Goal: Leave review/rating: Leave review/rating

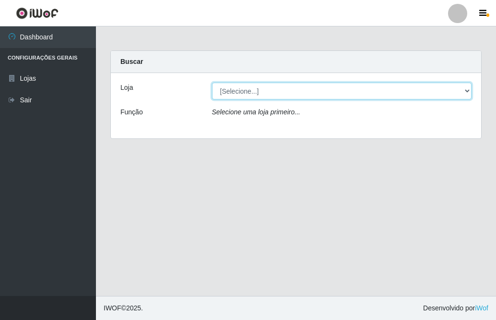
click at [275, 92] on select "[Selecione...] Bemais Supermercados - [GEOGRAPHIC_DATA]" at bounding box center [342, 91] width 260 height 17
select select "250"
click at [212, 83] on select "[Selecione...] Bemais Supermercados - [GEOGRAPHIC_DATA]" at bounding box center [342, 91] width 260 height 17
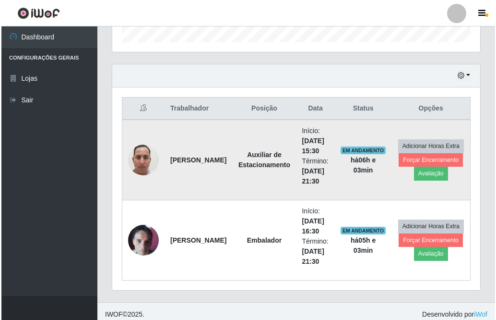
scroll to position [307, 0]
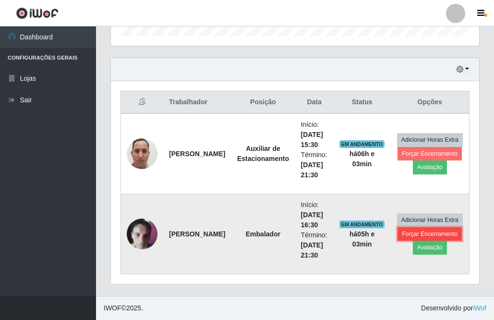
click at [429, 233] on button "Forçar Encerramento" at bounding box center [430, 233] width 64 height 13
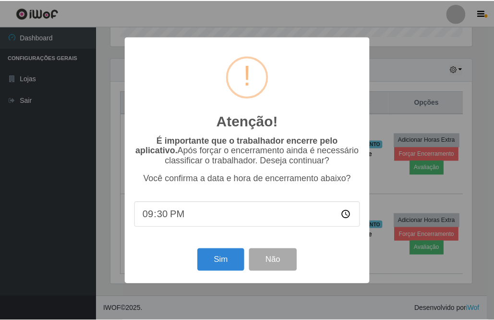
scroll to position [199, 363]
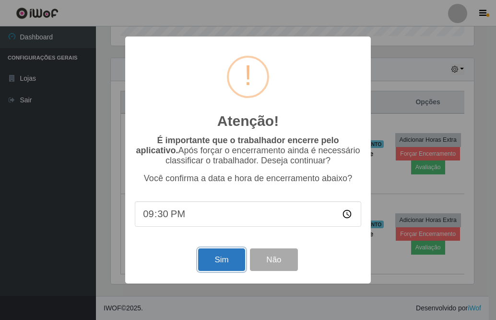
click at [221, 258] on button "Sim" at bounding box center [221, 259] width 47 height 23
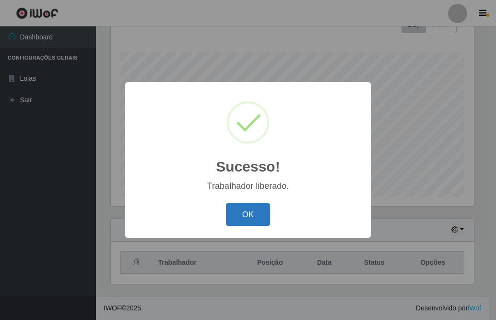
click at [249, 214] on button "OK" at bounding box center [248, 214] width 45 height 23
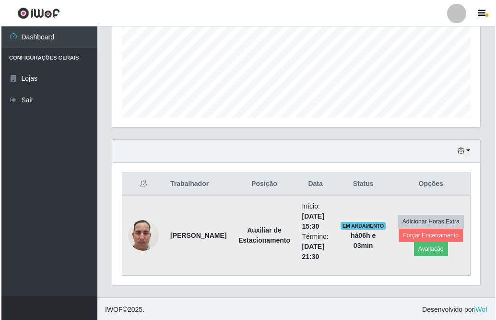
scroll to position [227, 0]
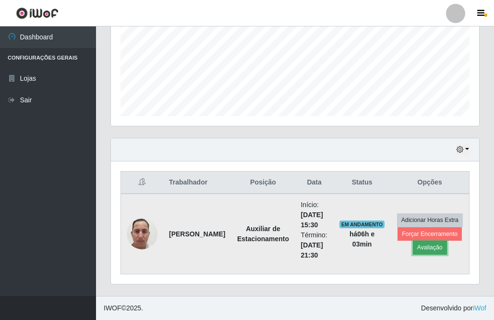
click at [426, 247] on button "Avaliação" at bounding box center [430, 247] width 34 height 13
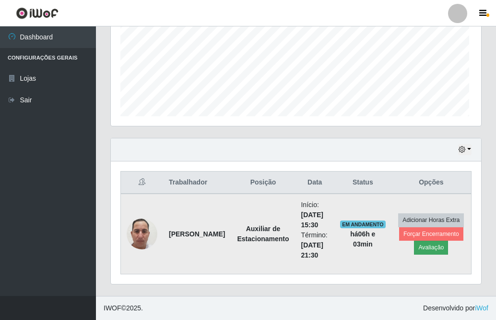
scroll to position [199, 363]
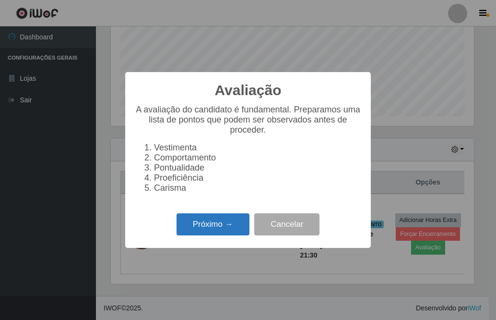
click at [223, 226] on button "Próximo →" at bounding box center [213, 224] width 73 height 23
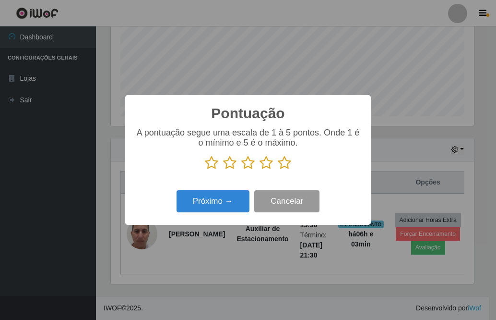
scroll to position [479925, 479761]
click at [287, 165] on icon at bounding box center [284, 163] width 13 height 14
click at [278, 170] on input "radio" at bounding box center [278, 170] width 0 height 0
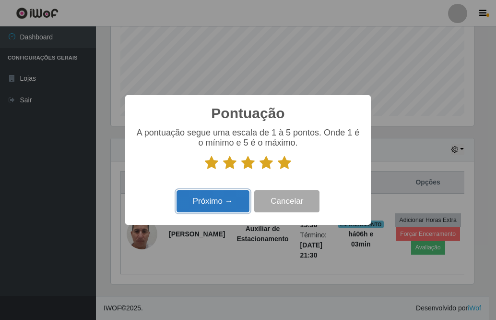
click at [218, 198] on button "Próximo →" at bounding box center [213, 201] width 73 height 23
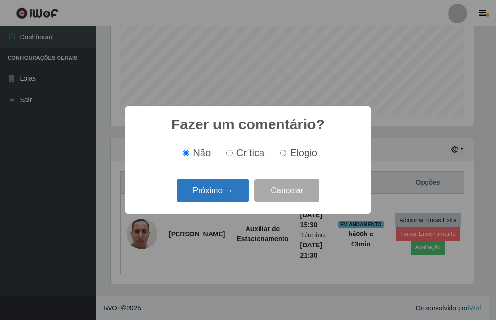
click at [225, 195] on button "Próximo →" at bounding box center [213, 190] width 73 height 23
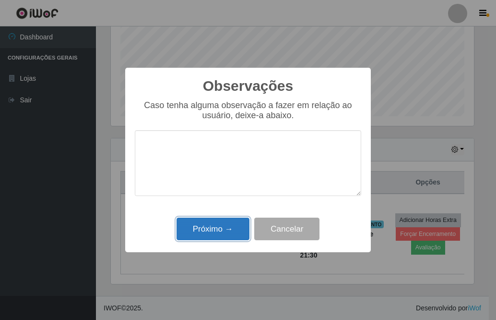
click at [213, 228] on button "Próximo →" at bounding box center [213, 228] width 73 height 23
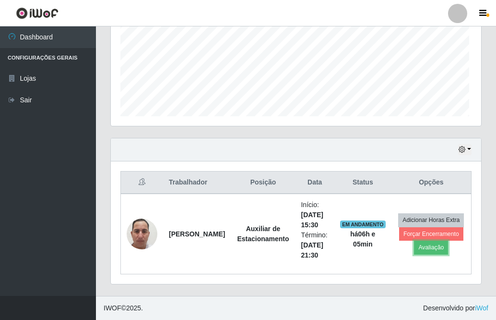
scroll to position [199, 368]
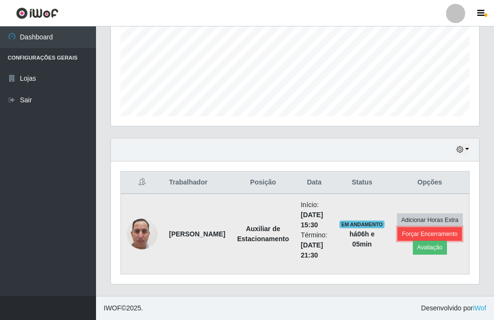
click at [427, 232] on button "Forçar Encerramento" at bounding box center [430, 233] width 64 height 13
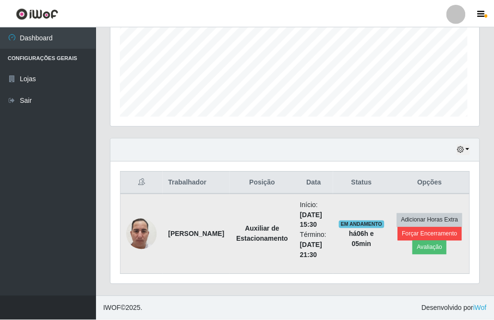
scroll to position [199, 363]
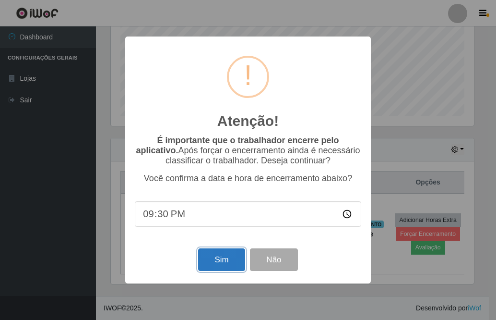
click at [210, 257] on button "Sim" at bounding box center [221, 259] width 47 height 23
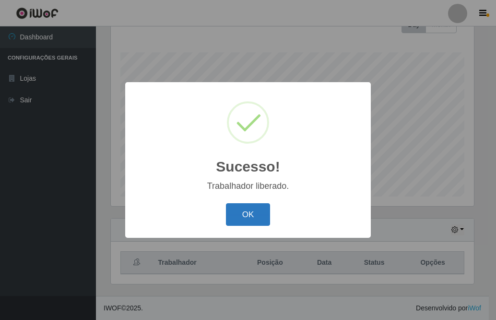
click at [255, 216] on button "OK" at bounding box center [248, 214] width 45 height 23
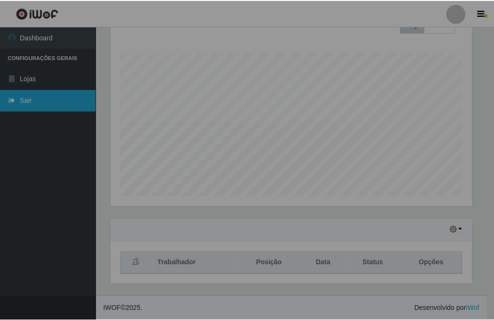
scroll to position [199, 368]
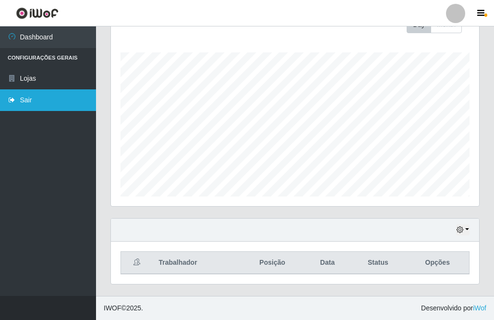
click at [46, 99] on link "Sair" at bounding box center [48, 100] width 96 height 22
